Goal: Task Accomplishment & Management: Use online tool/utility

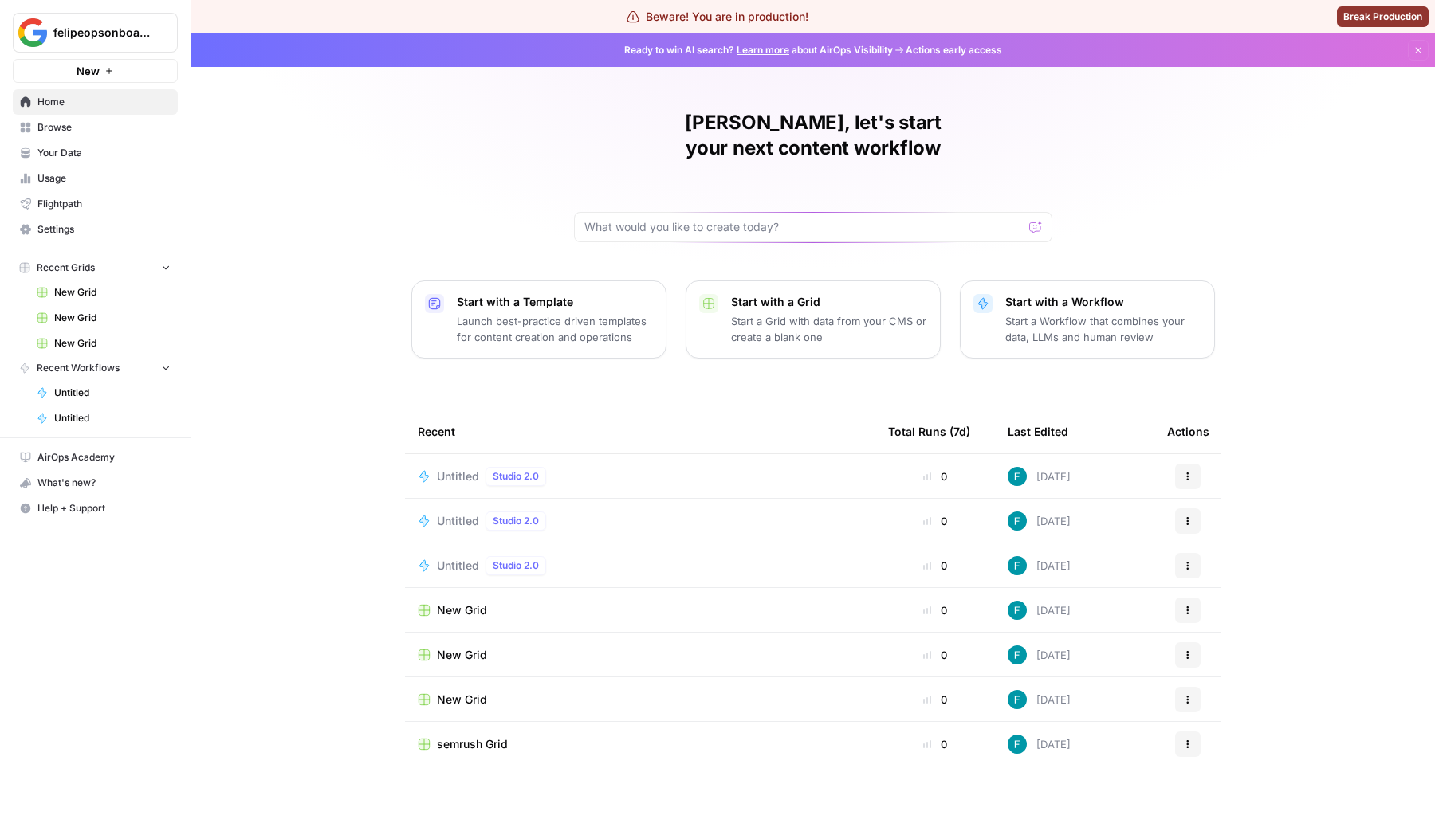
click at [474, 461] on td "Untitled Studio 2.0" at bounding box center [640, 476] width 470 height 44
click at [456, 454] on td "Untitled Studio 2.0" at bounding box center [640, 476] width 470 height 44
click at [456, 467] on div "Untitled Studio 2.0" at bounding box center [495, 476] width 116 height 19
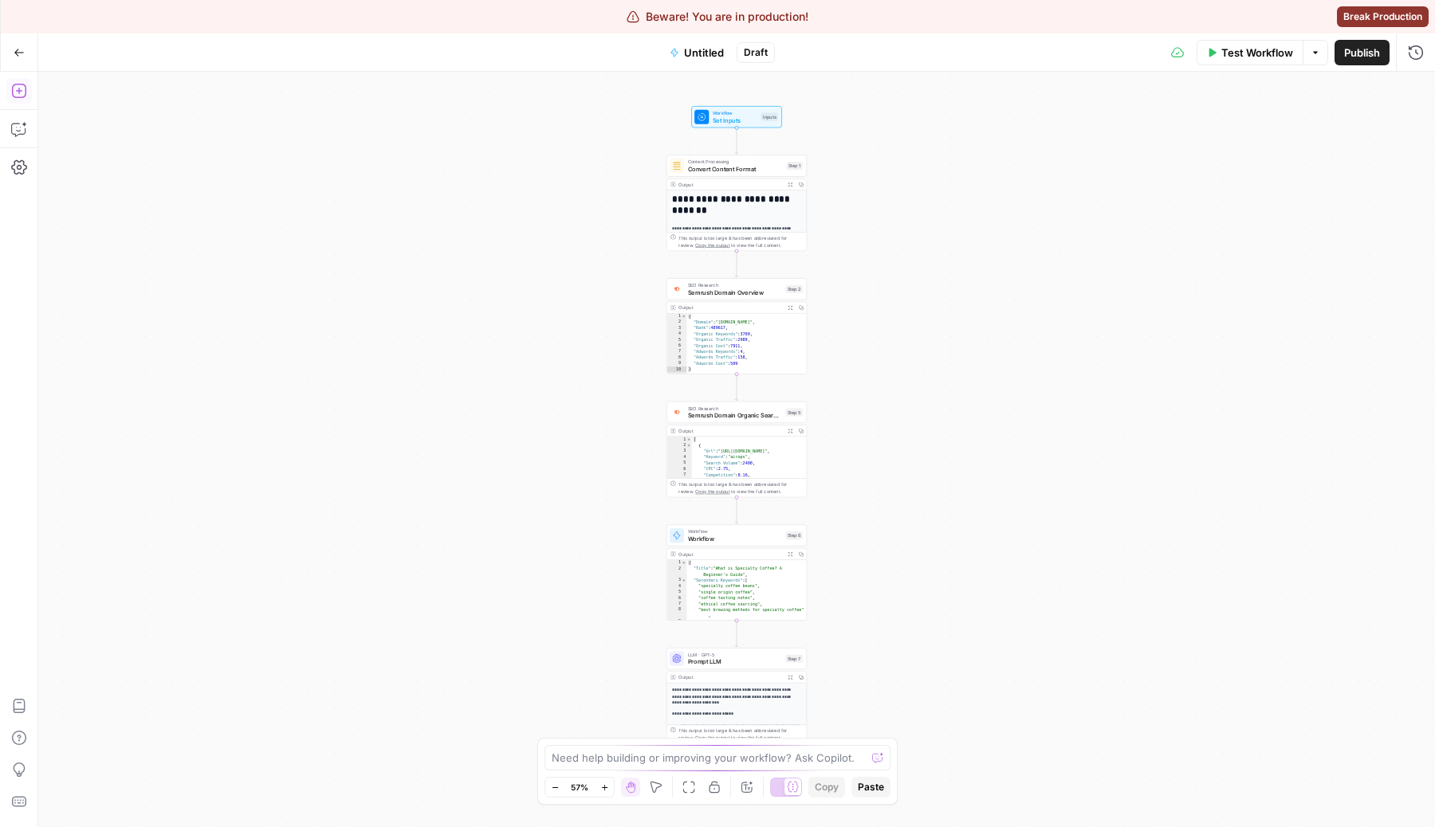
click at [22, 80] on button "Add Steps" at bounding box center [19, 91] width 26 height 26
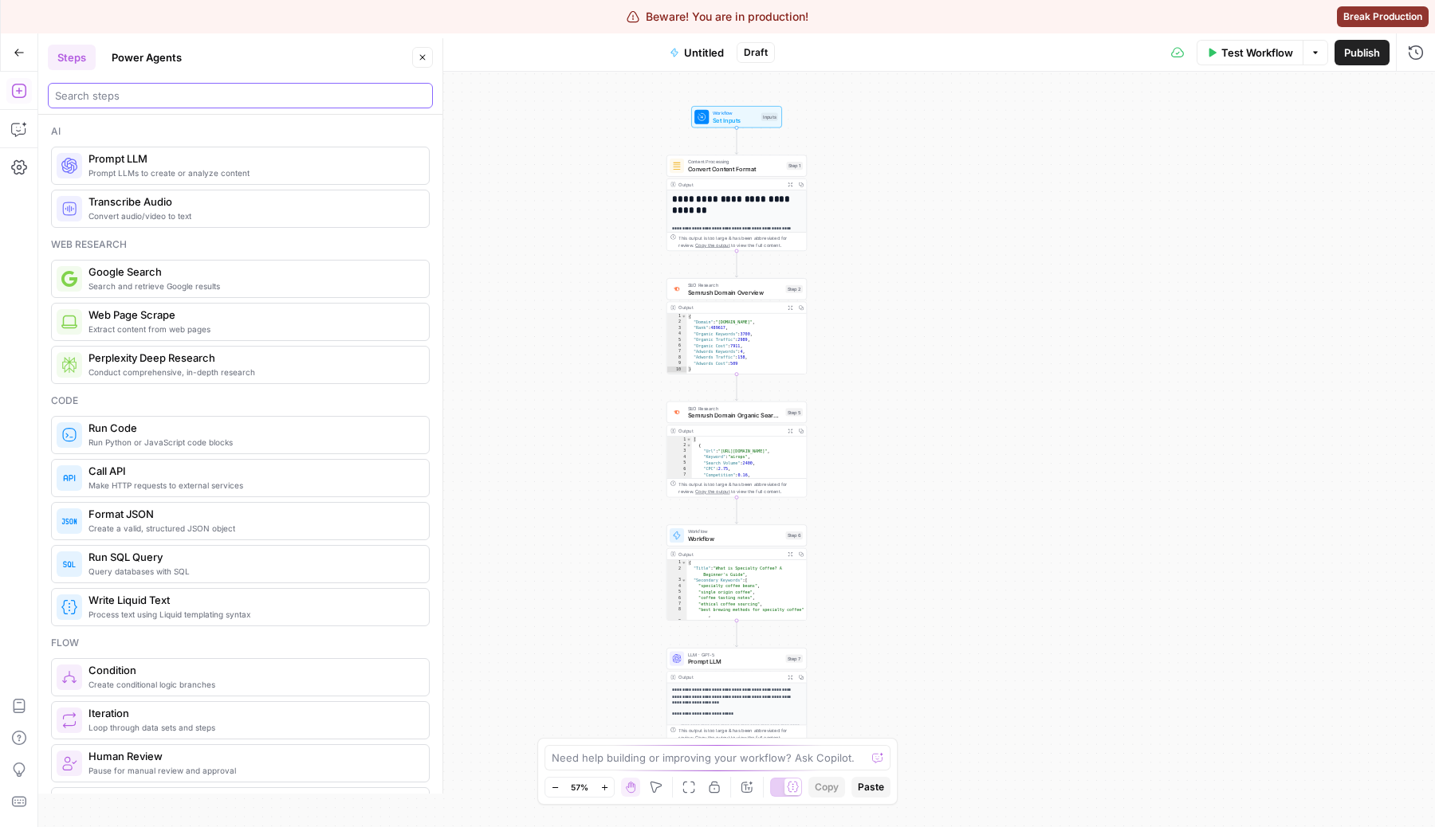
click at [191, 100] on input "search" at bounding box center [240, 96] width 371 height 16
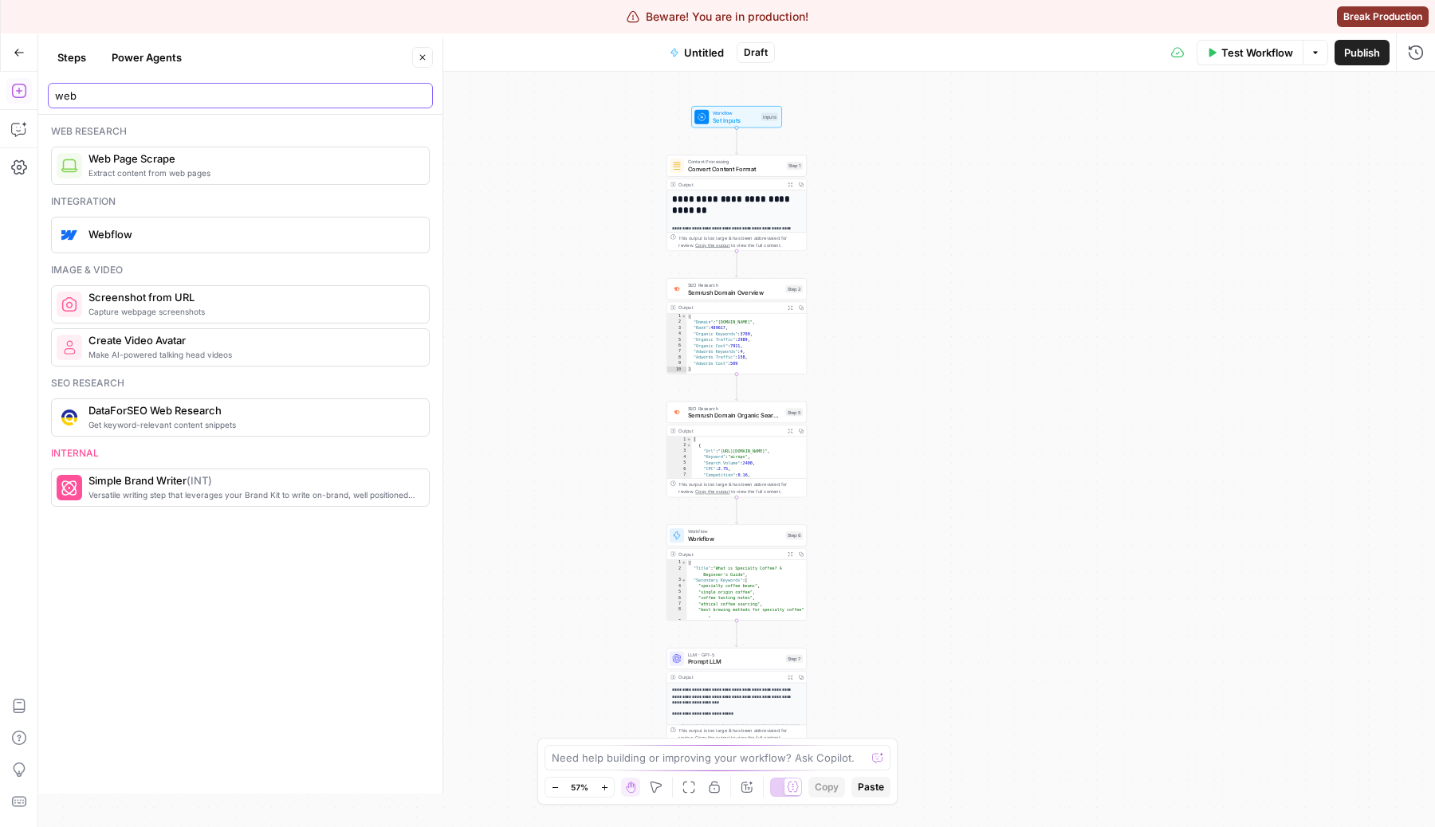
type input "web"
click at [126, 172] on span "Extract content from web pages" at bounding box center [252, 173] width 328 height 13
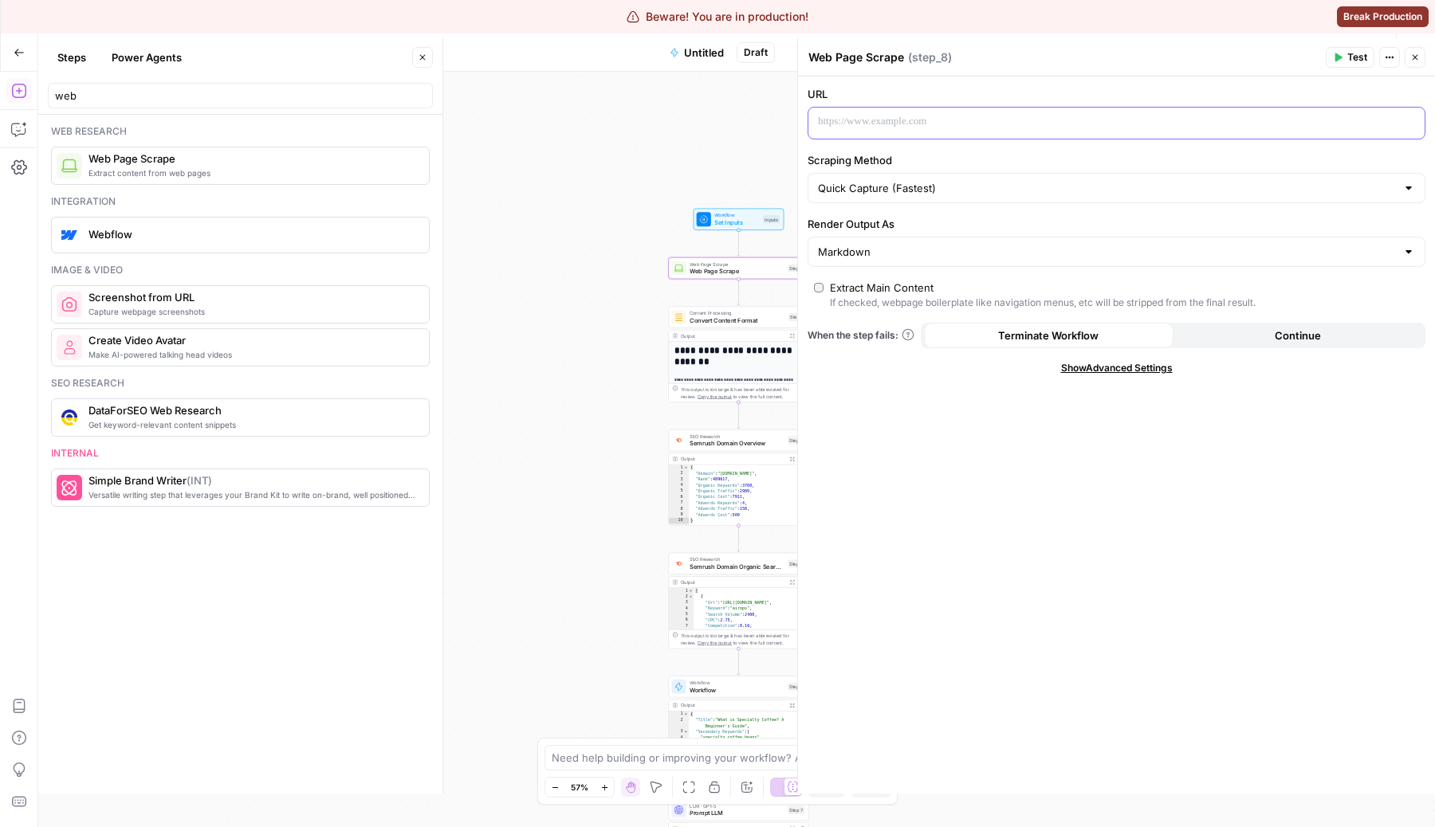
click at [908, 130] on div at bounding box center [1103, 123] width 591 height 31
click at [1360, 57] on span "Test" at bounding box center [1357, 57] width 20 height 14
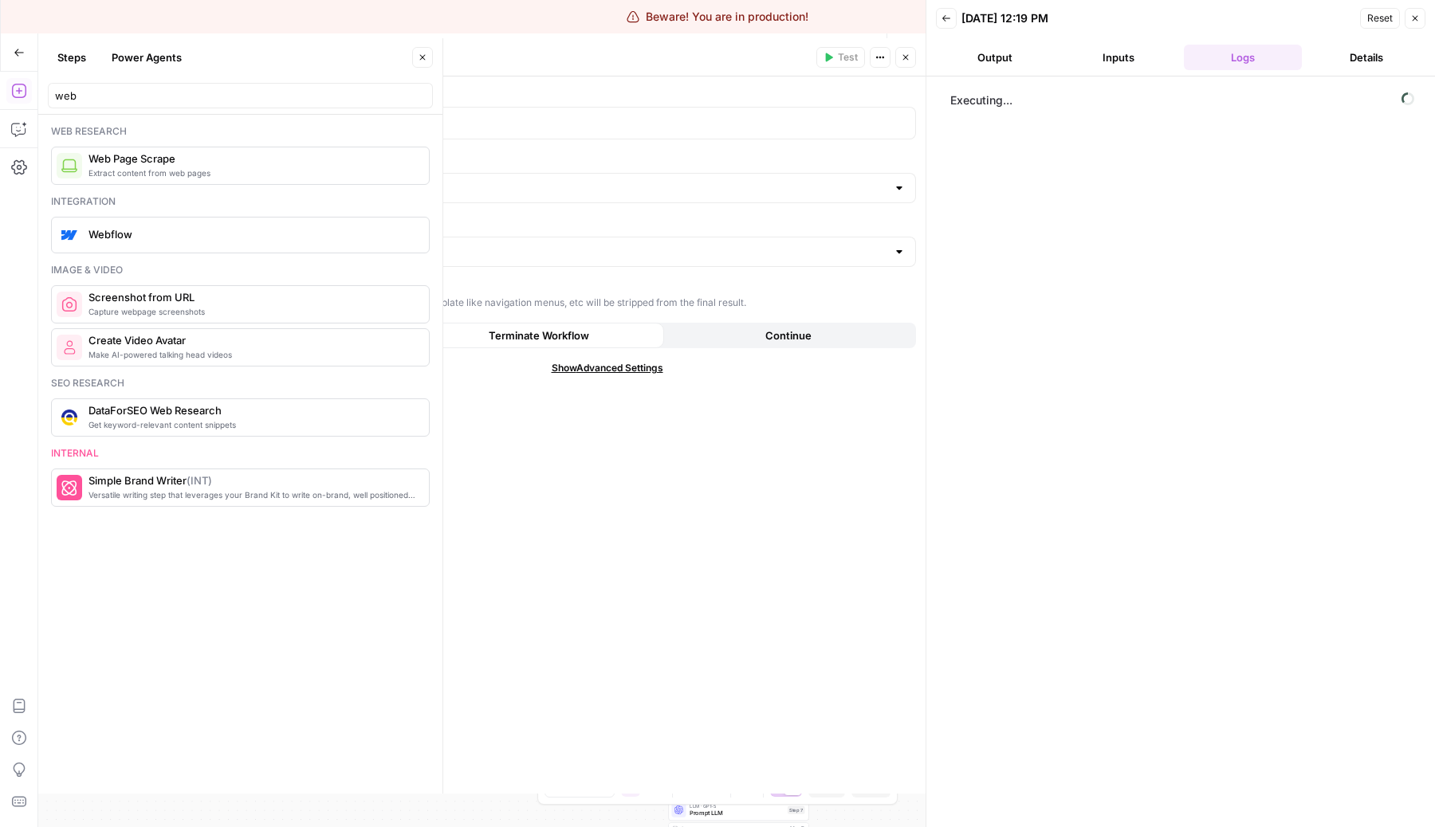
click at [420, 62] on button "Close" at bounding box center [422, 57] width 21 height 21
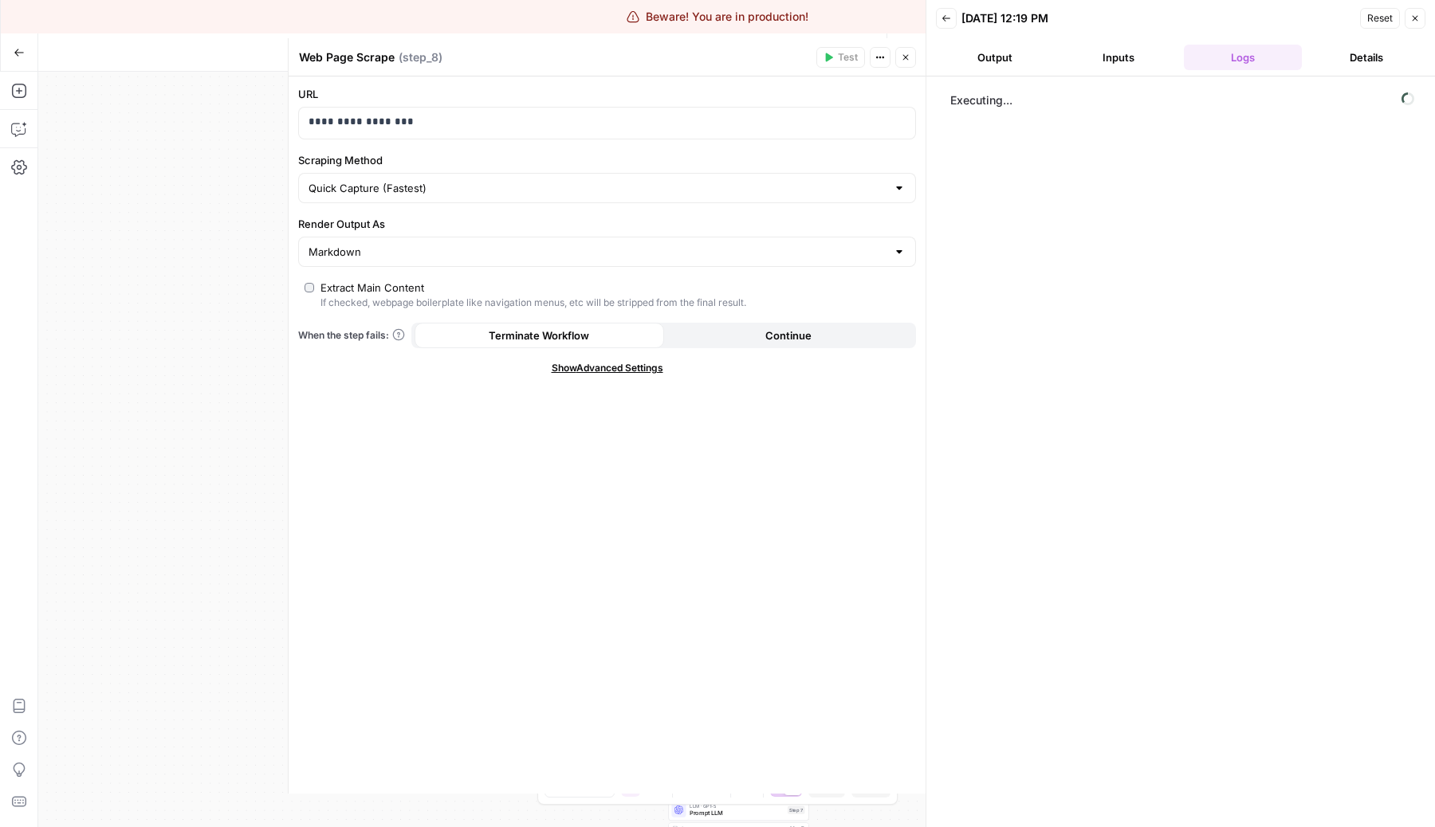
click at [619, 371] on span "Show Advanced Settings" at bounding box center [608, 368] width 112 height 14
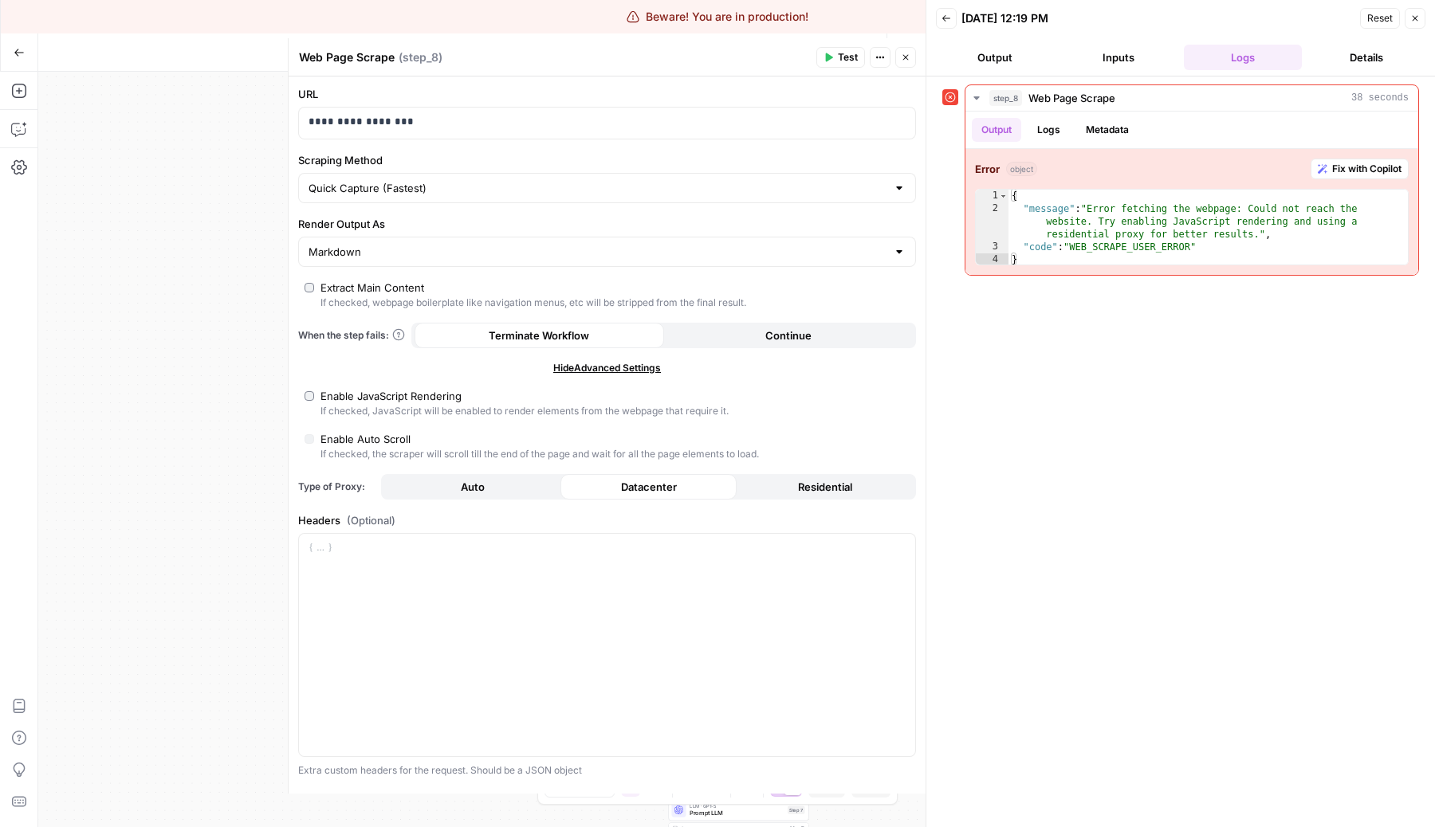
click at [1163, 360] on div "step_8 Web Page Scrape 38 seconds Output Logs Metadata Error object Fix with Co…" at bounding box center [1180, 452] width 477 height 735
click at [843, 63] on span "Test" at bounding box center [848, 57] width 20 height 14
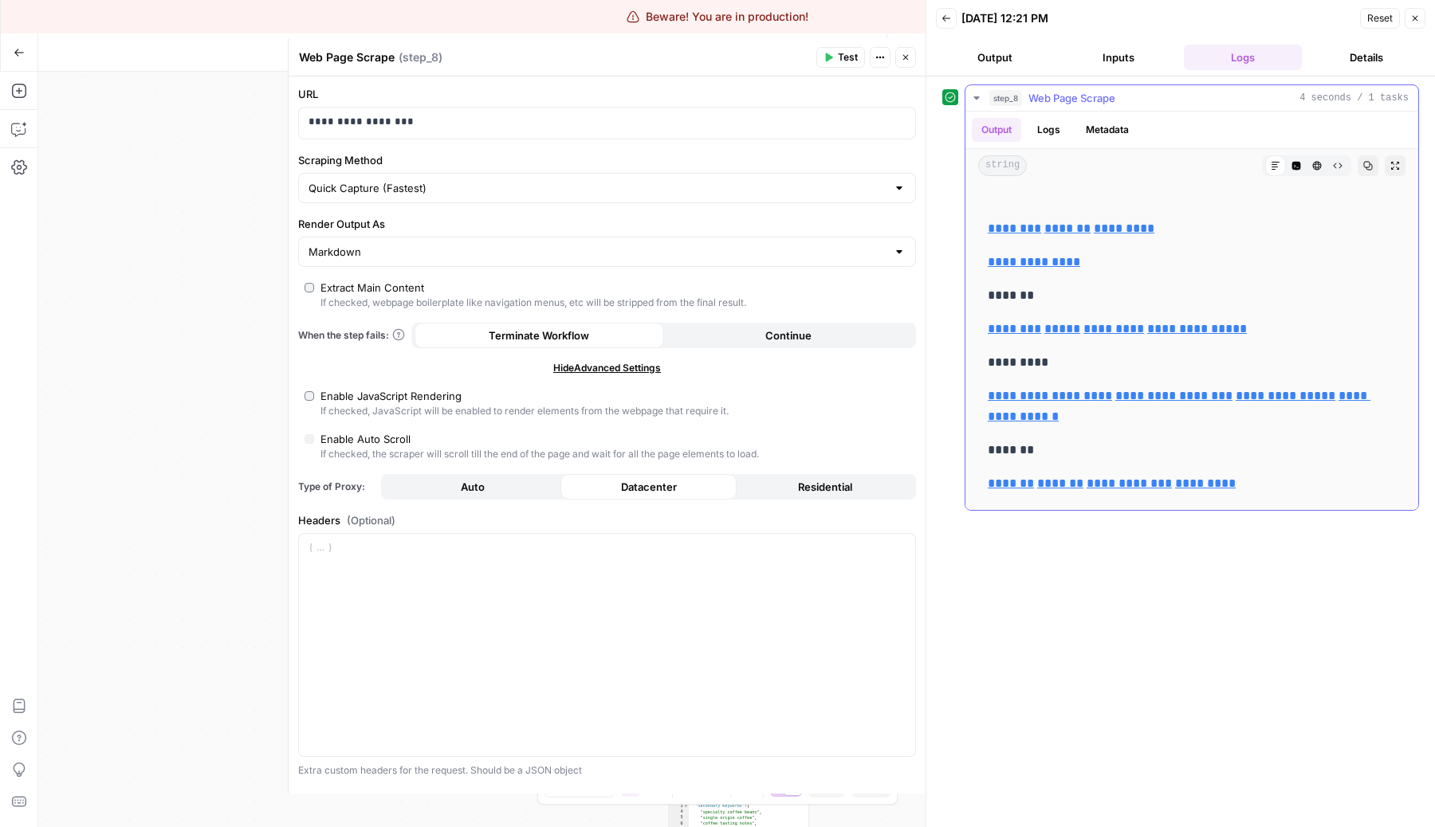
scroll to position [13602, 0]
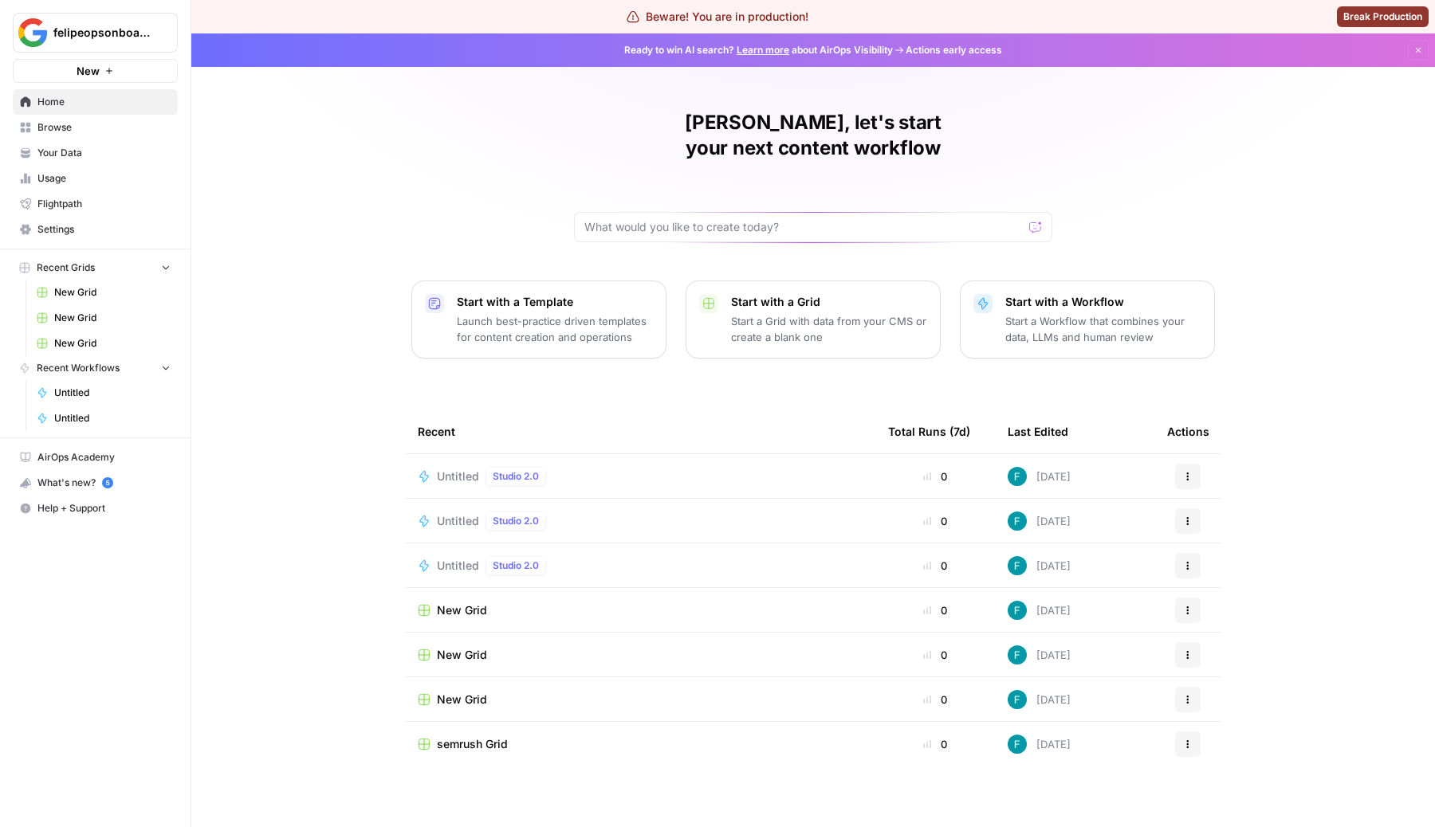
click at [118, 42] on button "felipeopsonboarding" at bounding box center [95, 33] width 165 height 40
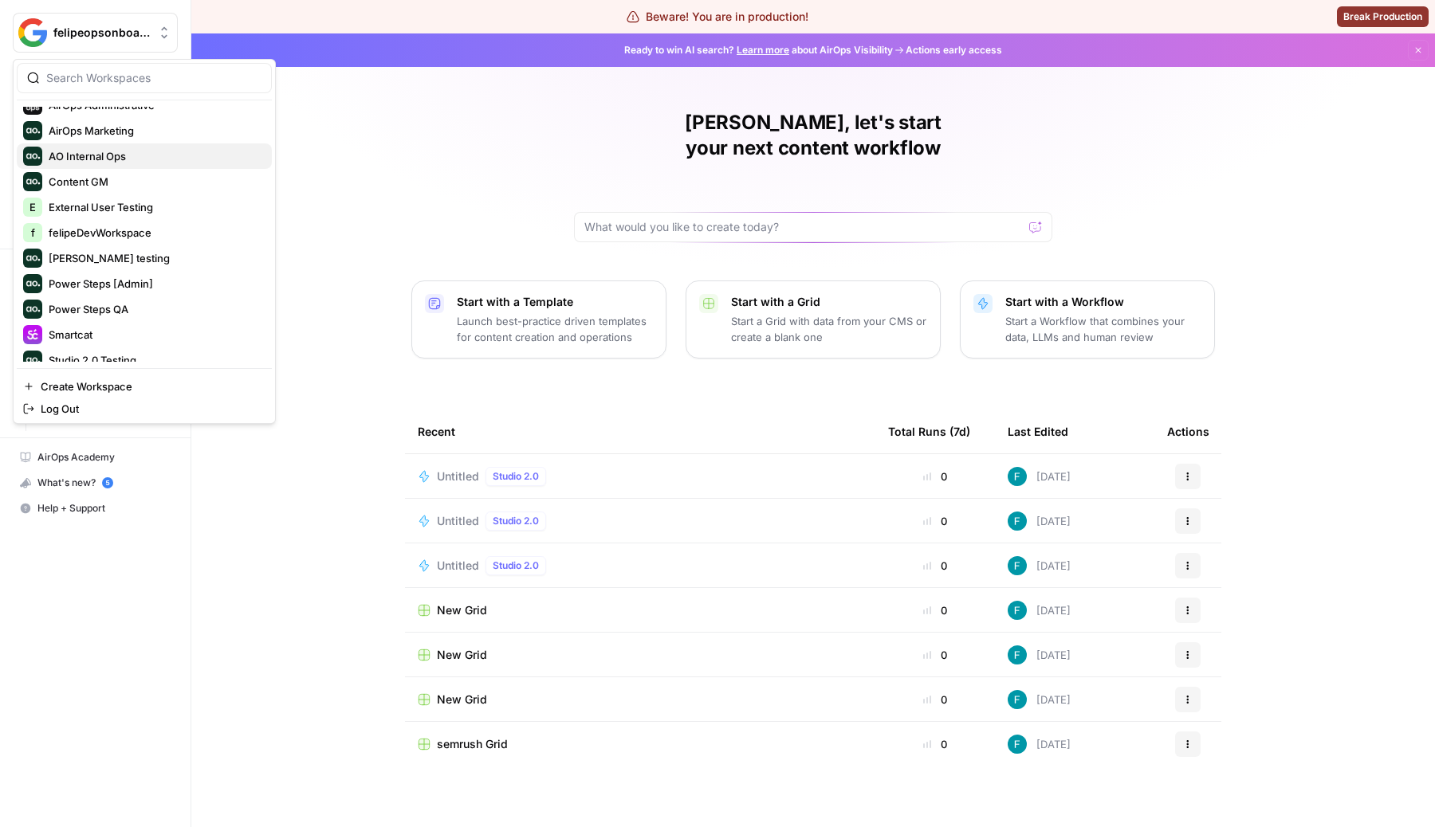
scroll to position [120, 0]
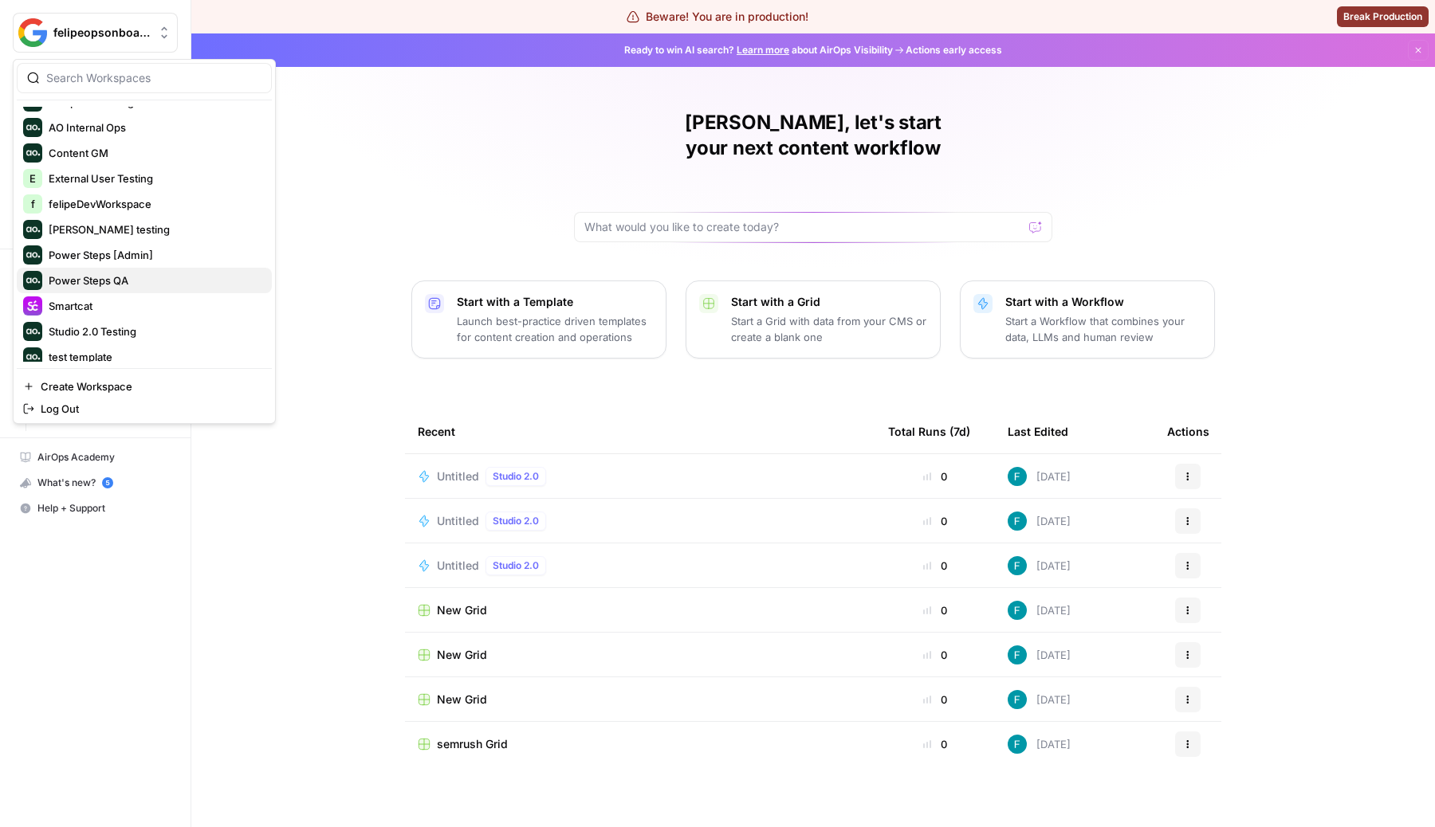
click at [130, 284] on span "Power Steps QA" at bounding box center [154, 281] width 210 height 16
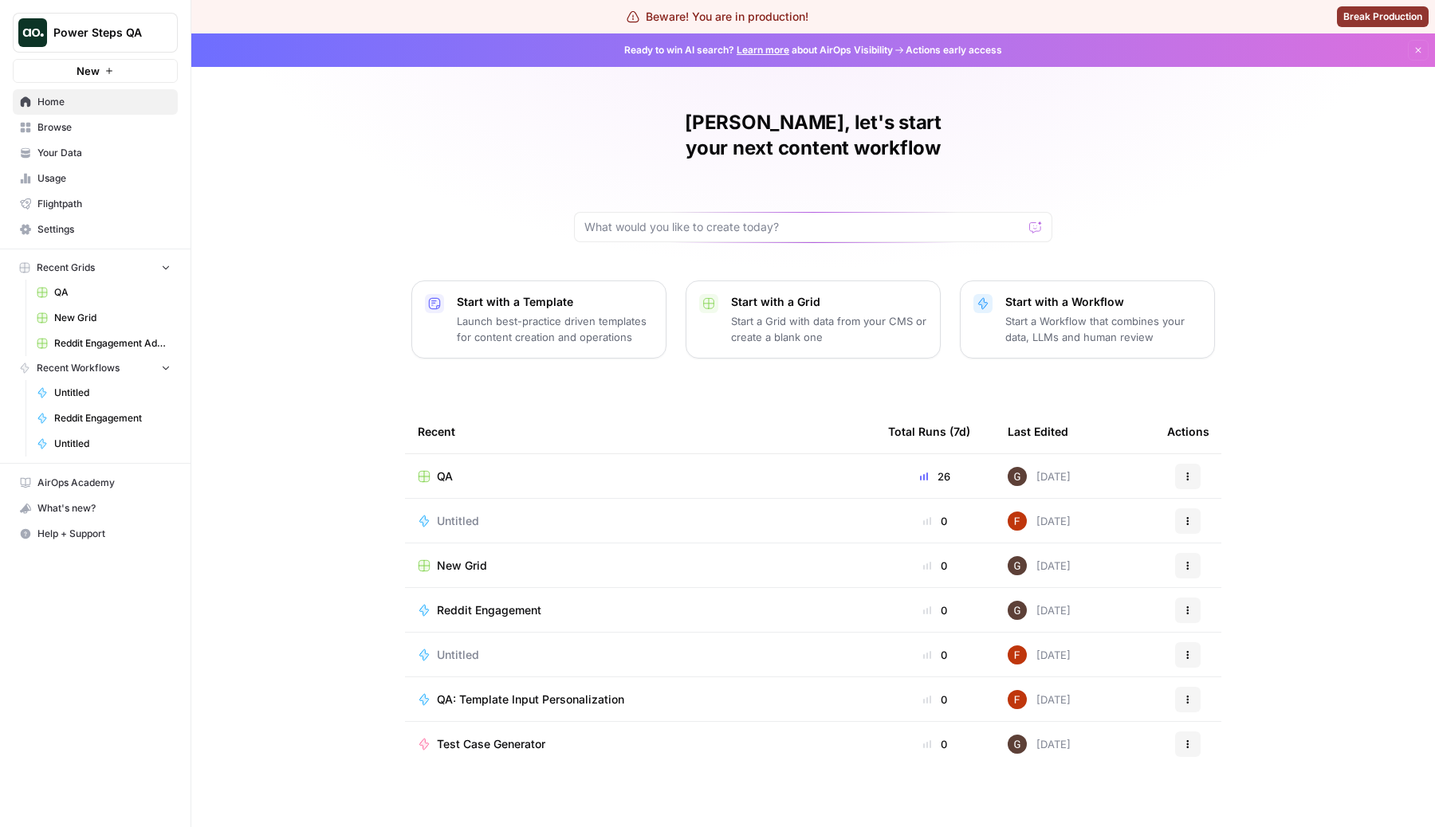
click at [442, 462] on td "QA" at bounding box center [640, 476] width 470 height 44
click at [458, 454] on td "QA" at bounding box center [640, 476] width 470 height 44
click at [453, 454] on td "QA" at bounding box center [640, 476] width 470 height 44
click at [450, 469] on span "QA" at bounding box center [445, 477] width 16 height 16
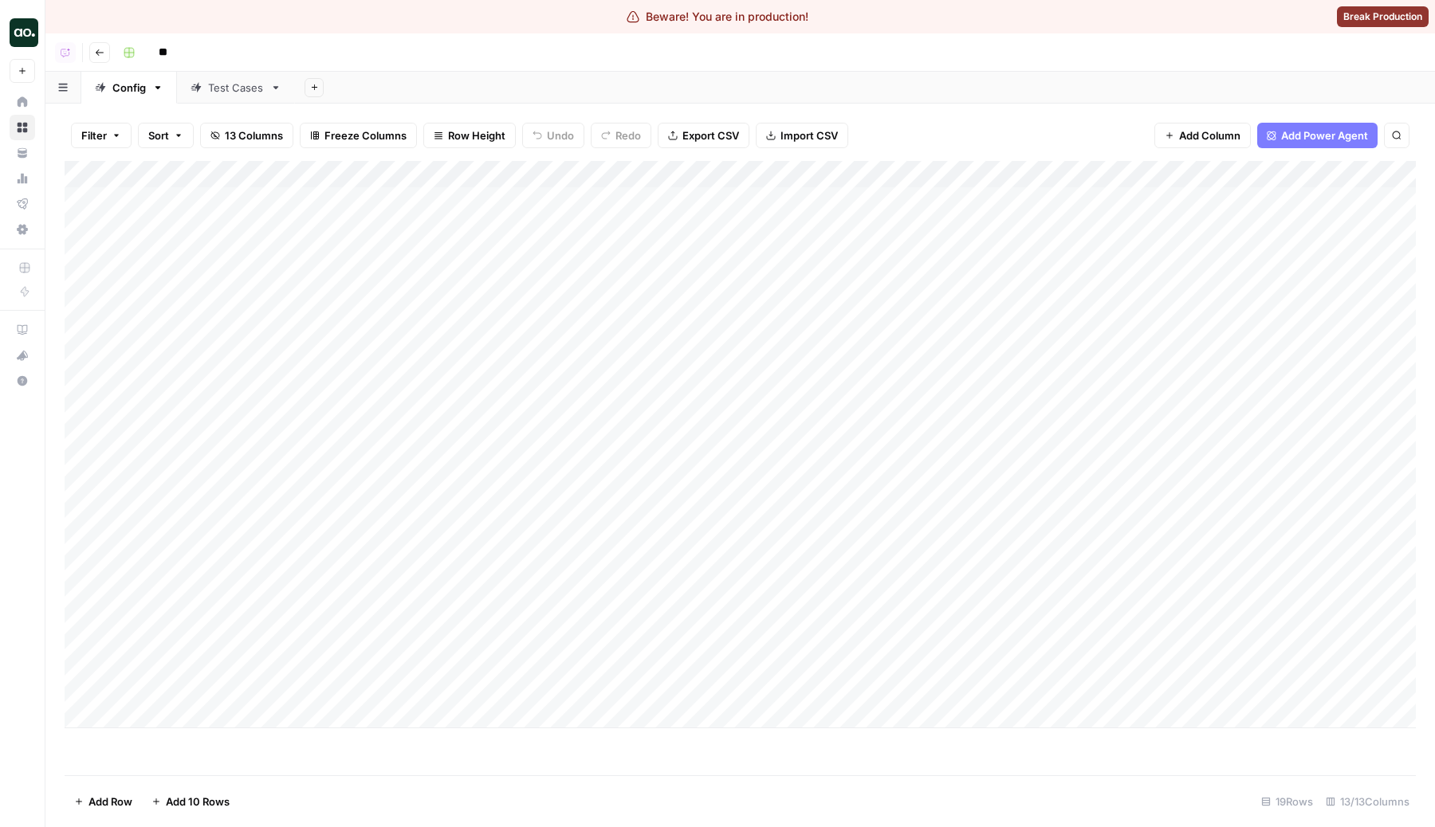
click at [111, 138] on button "Filter" at bounding box center [101, 136] width 61 height 26
click at [469, 103] on div "Add Sheet" at bounding box center [865, 88] width 1140 height 32
click at [105, 128] on span "Filter" at bounding box center [94, 136] width 26 height 16
click at [179, 216] on input "text" at bounding box center [188, 219] width 175 height 16
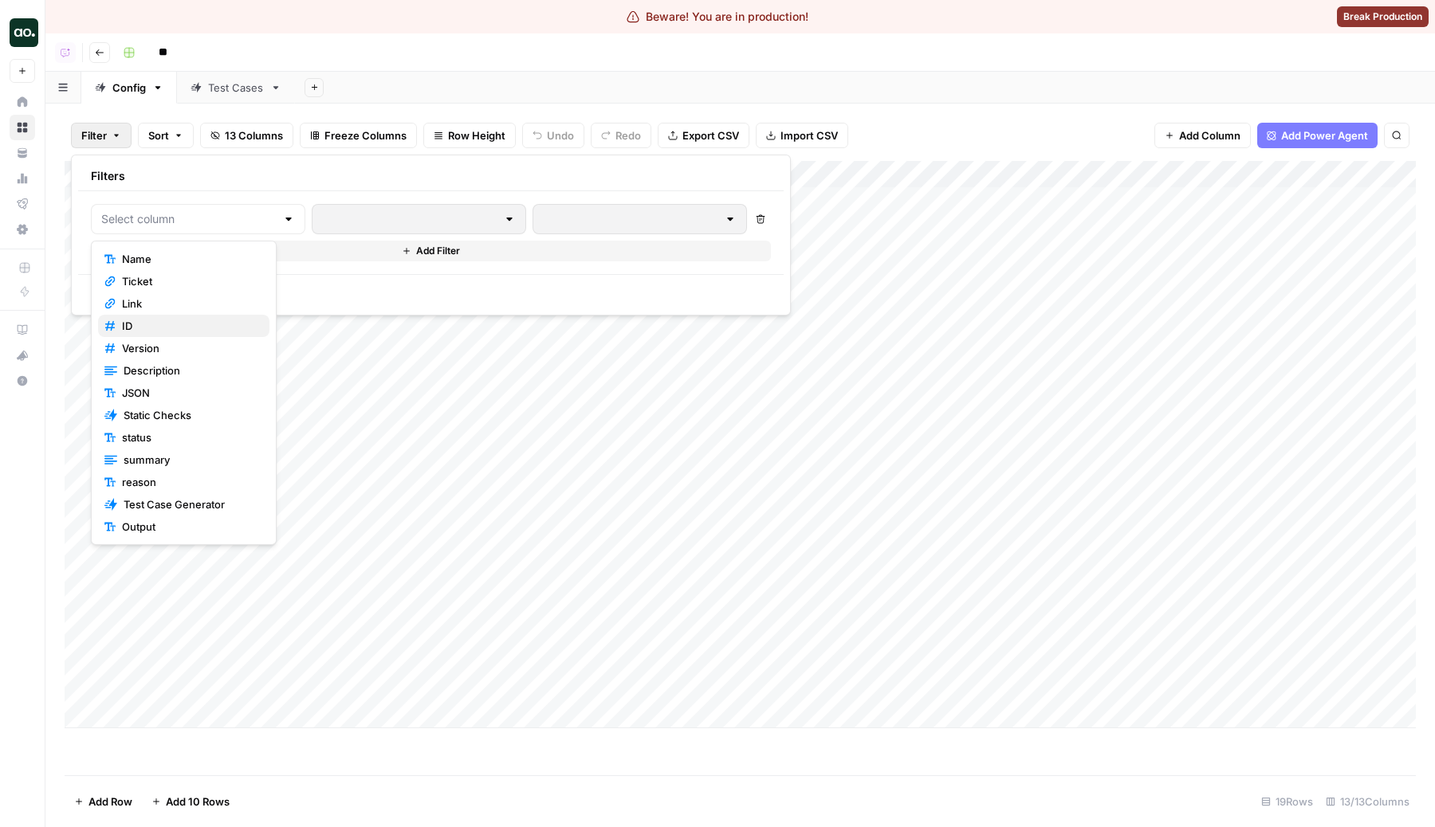
click at [173, 327] on span "ID" at bounding box center [189, 326] width 135 height 16
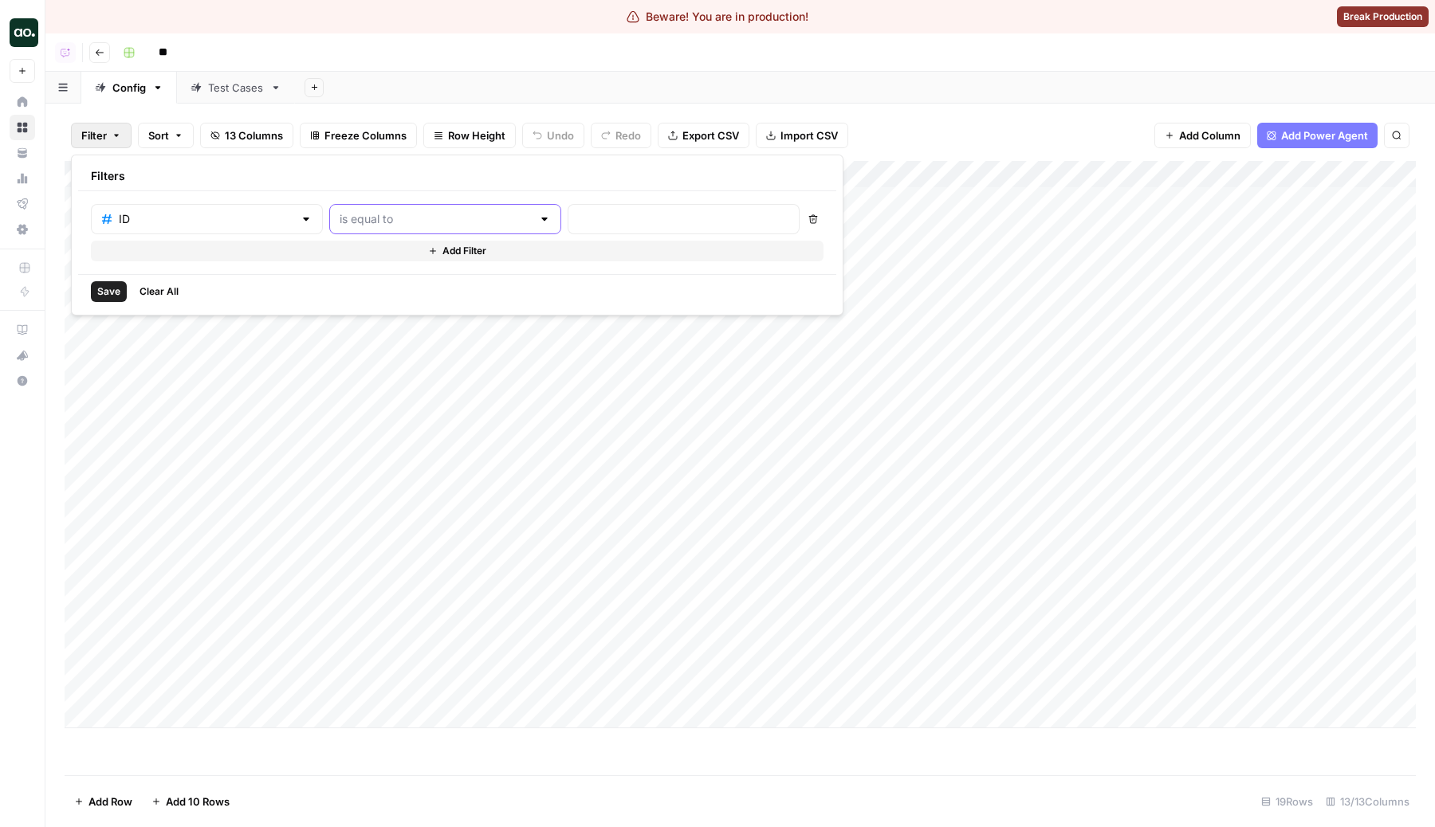
click at [350, 213] on input "text" at bounding box center [436, 219] width 192 height 16
click at [364, 353] on span "is greater than" at bounding box center [373, 348] width 152 height 16
type input "is greater than"
click at [578, 226] on input "number" at bounding box center [683, 219] width 211 height 16
type input "91000"
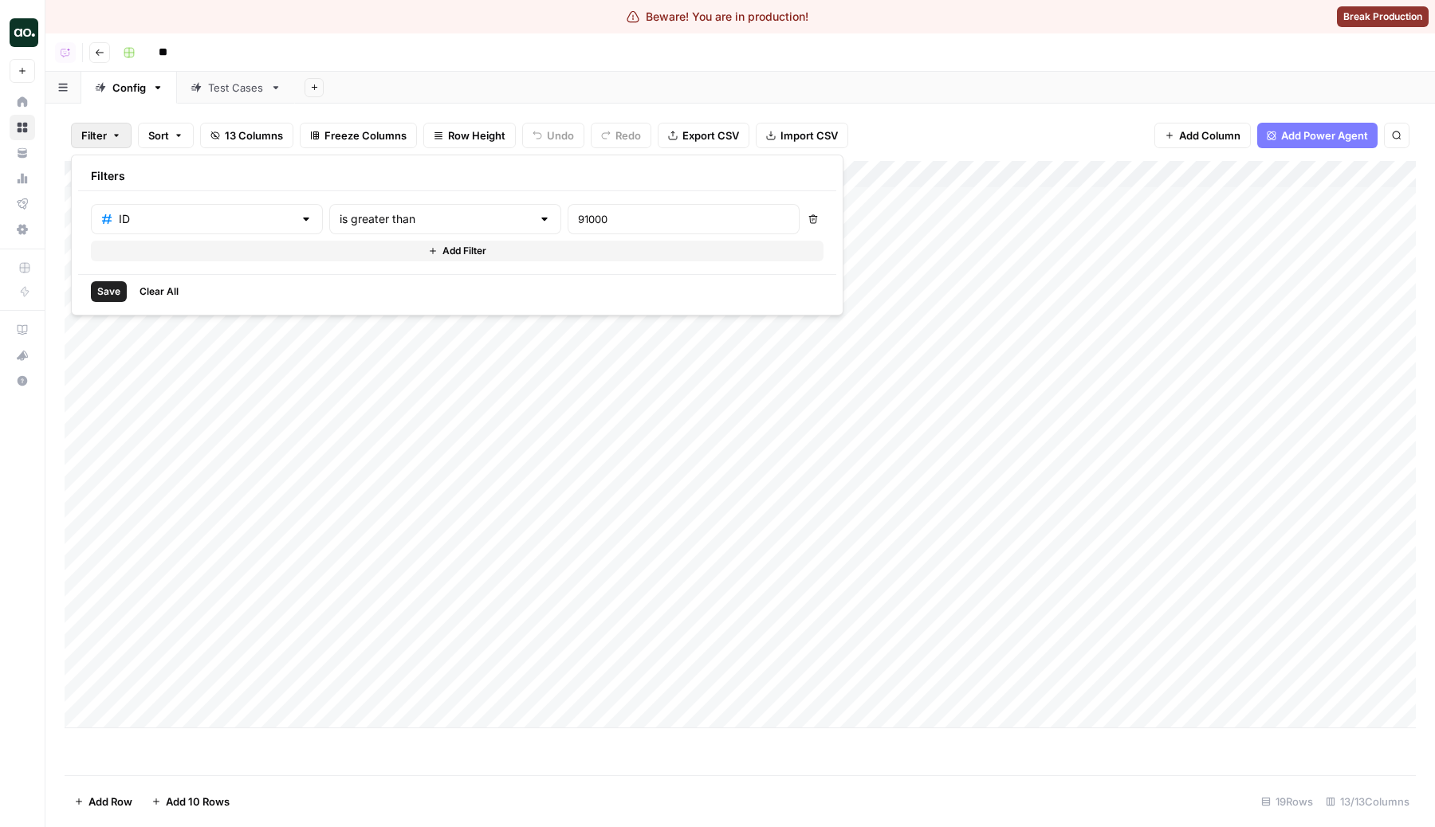
click at [122, 288] on button "Save" at bounding box center [109, 291] width 36 height 21
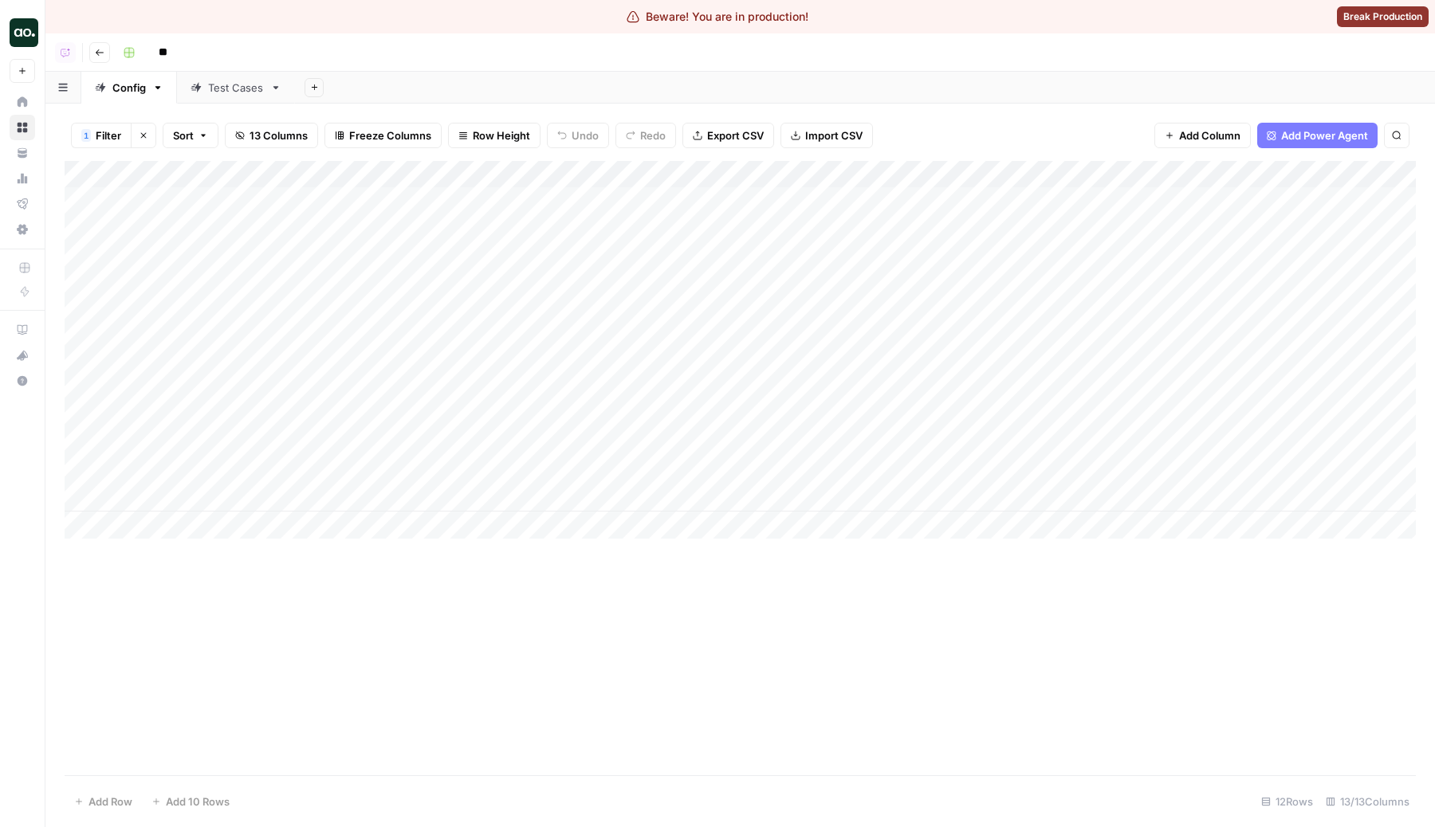
click at [147, 131] on icon "button" at bounding box center [144, 136] width 10 height 10
